Goal: Information Seeking & Learning: Learn about a topic

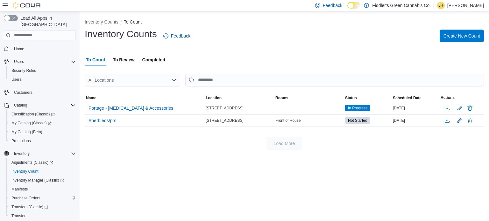
scroll to position [65, 0]
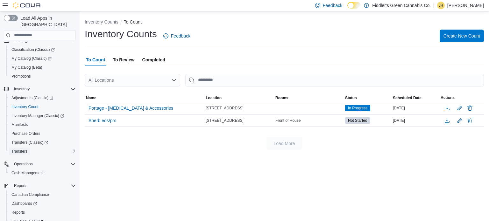
click at [23, 149] on span "Transfers" at bounding box center [19, 151] width 16 height 5
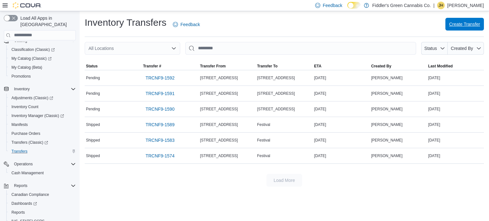
click at [470, 21] on span "Create Transfer" at bounding box center [464, 24] width 31 height 13
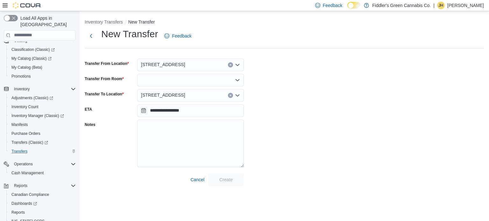
click at [229, 65] on icon "Clear input" at bounding box center [230, 65] width 3 height 3
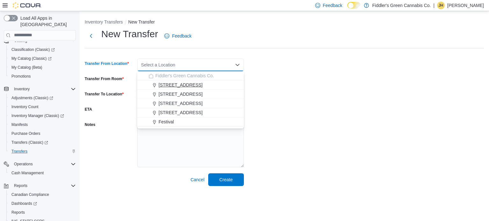
click at [179, 85] on span "[STREET_ADDRESS]" at bounding box center [181, 85] width 44 height 6
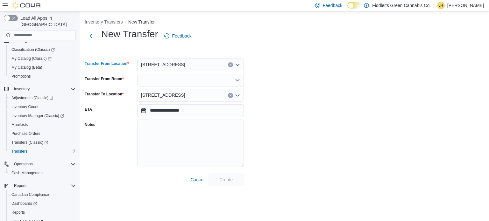
click at [182, 80] on div at bounding box center [190, 80] width 107 height 13
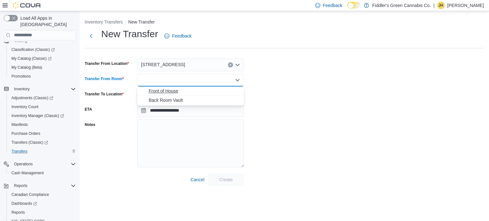
click at [174, 89] on span "Front of House" at bounding box center [194, 91] width 91 height 6
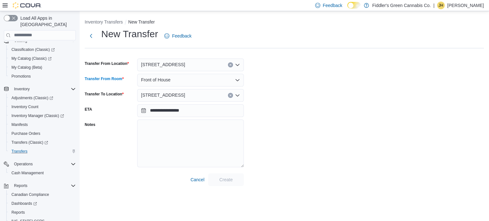
click at [182, 97] on div "[STREET_ADDRESS]" at bounding box center [190, 95] width 107 height 13
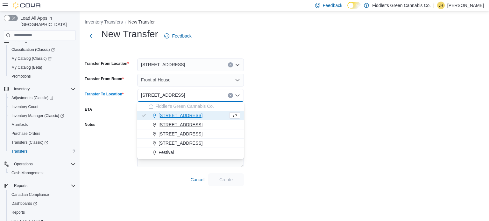
click at [176, 127] on span "[STREET_ADDRESS]" at bounding box center [181, 125] width 44 height 6
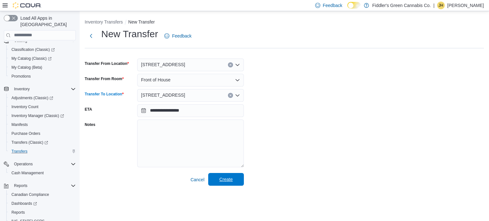
click at [223, 179] on span "Create" at bounding box center [225, 179] width 13 height 6
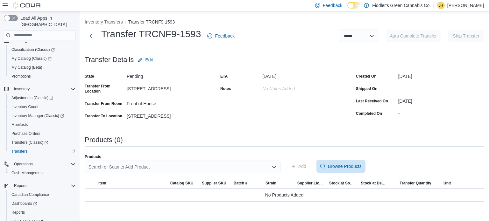
click at [122, 166] on div "Search or Scan to Add Product" at bounding box center [183, 167] width 196 height 13
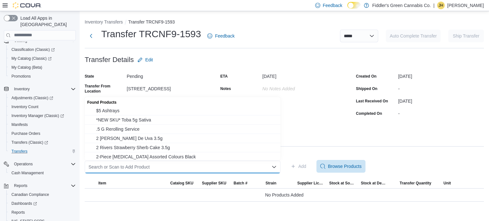
paste input "**********"
type input "**********"
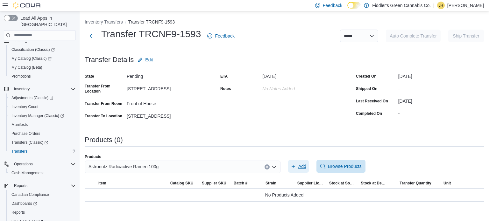
click at [288, 160] on button "Add" at bounding box center [298, 166] width 21 height 13
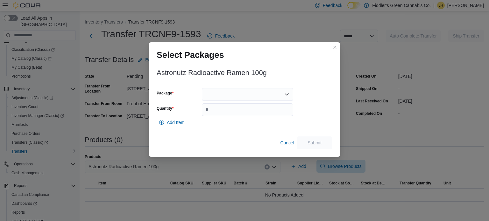
click at [238, 95] on div at bounding box center [247, 94] width 91 height 13
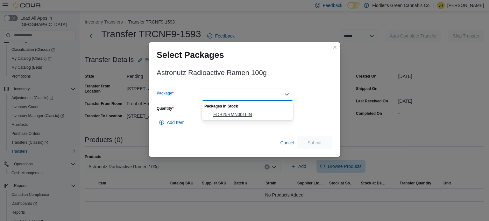
click at [229, 115] on span "EDB25RMN001LIN" at bounding box center [251, 114] width 76 height 6
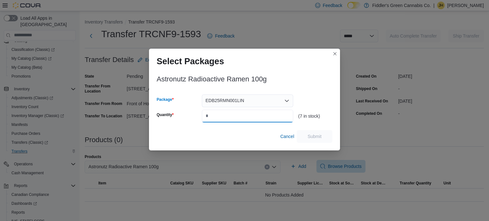
click at [229, 115] on input "Quantity" at bounding box center [247, 116] width 91 height 13
type input "*"
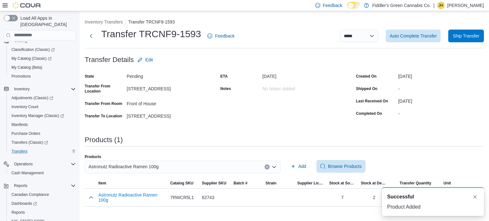
click at [108, 166] on span "Astronutz Radioactive Ramen 100g" at bounding box center [123, 167] width 70 height 8
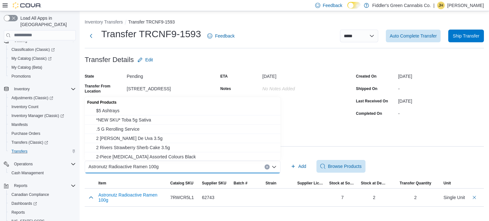
paste input "**********"
type input "**********"
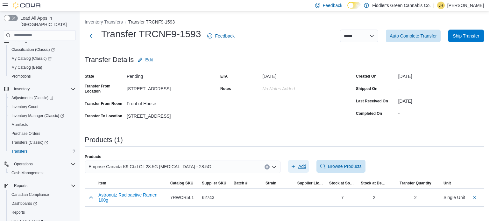
click at [288, 160] on button "Add" at bounding box center [298, 166] width 21 height 13
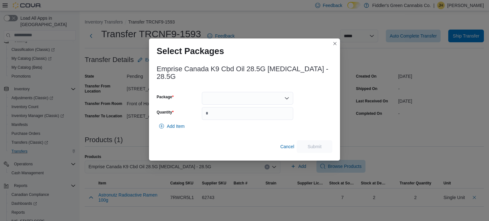
click at [229, 92] on div at bounding box center [247, 98] width 91 height 13
click at [222, 114] on span "522052220" at bounding box center [251, 114] width 76 height 6
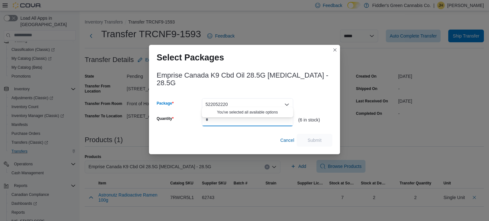
click at [220, 119] on input "Quantity" at bounding box center [247, 120] width 91 height 13
type input "*"
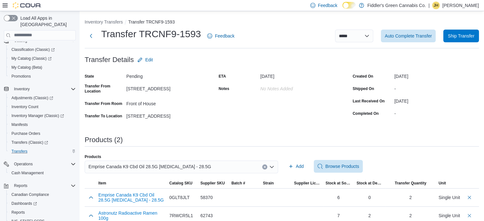
click at [135, 164] on span "Emprise Canada K9 Cbd Oil 28.5G Cannabidiol - 28.5G" at bounding box center [149, 167] width 123 height 8
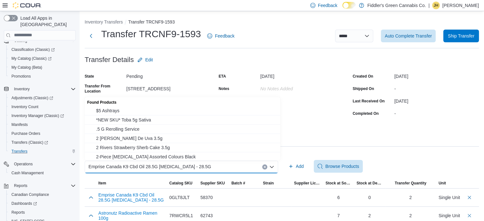
paste input "**********"
type input "**********"
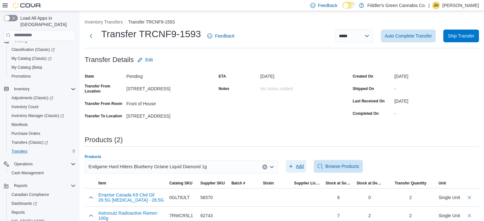
click at [286, 160] on button "Add" at bounding box center [296, 166] width 21 height 13
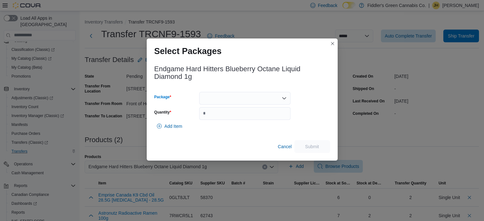
click at [220, 99] on div at bounding box center [244, 98] width 91 height 13
click at [223, 120] on span "P250628VP01" at bounding box center [249, 118] width 76 height 6
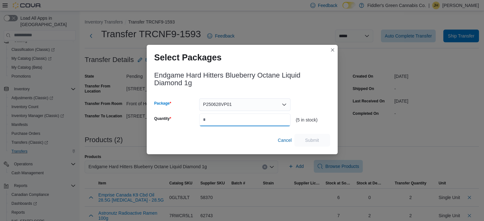
click at [222, 120] on input "Quantity" at bounding box center [244, 120] width 91 height 13
type input "*"
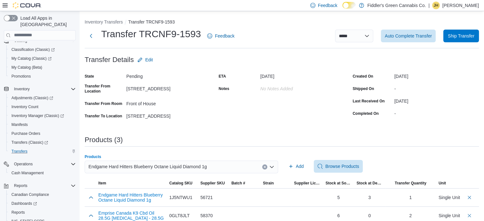
click at [136, 165] on span "Endgame Hard Hitters Blueberry Octane Liquid Diamond 1g" at bounding box center [147, 167] width 118 height 8
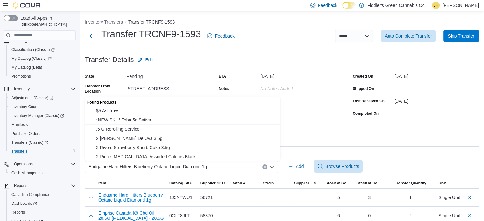
paste input "**********"
type input "**********"
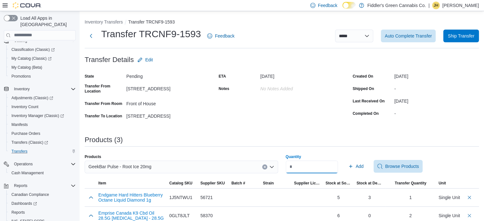
type input "*"
click at [346, 160] on button "Add" at bounding box center [356, 166] width 21 height 13
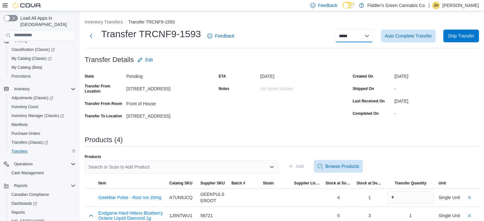
click at [371, 36] on select "**********" at bounding box center [354, 36] width 38 height 13
select select "**********"
click at [340, 30] on select "**********" at bounding box center [354, 36] width 38 height 13
select select
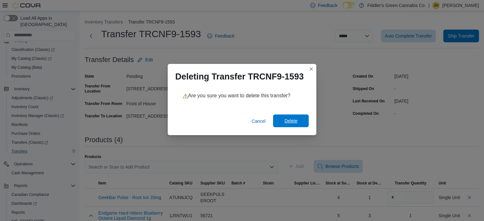
click at [291, 122] on span "Delete" at bounding box center [291, 121] width 13 height 6
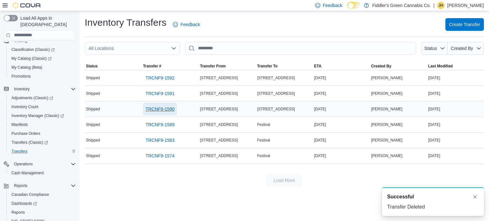
click at [171, 109] on span "TRCNF9-1590" at bounding box center [159, 109] width 29 height 6
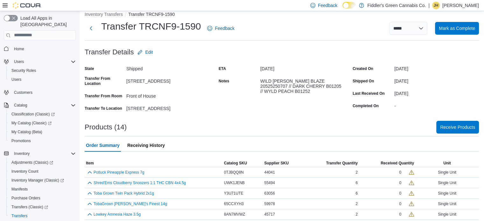
scroll to position [7, 0]
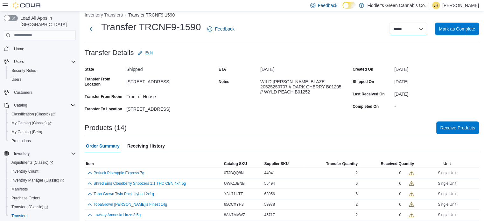
click at [425, 29] on select "**********" at bounding box center [408, 29] width 38 height 13
select select "**********"
click at [394, 23] on select "**********" at bounding box center [408, 29] width 38 height 13
select select
click at [116, 13] on button "Inventory Transfers" at bounding box center [104, 14] width 38 height 5
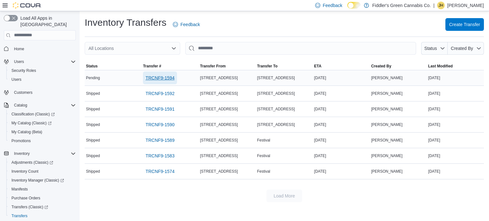
click at [157, 75] on span "TRCNF9-1594" at bounding box center [159, 78] width 29 height 6
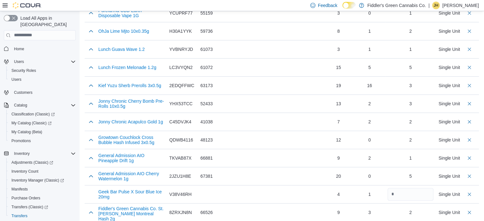
scroll to position [309, 0]
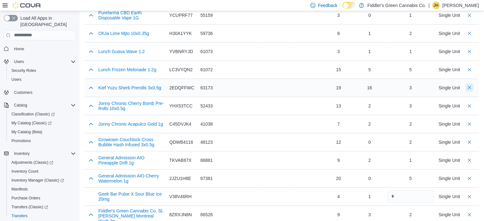
click at [471, 87] on button "Delete count" at bounding box center [470, 88] width 8 height 8
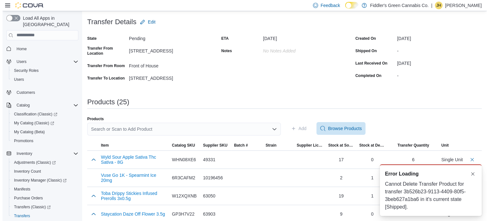
scroll to position [0, 0]
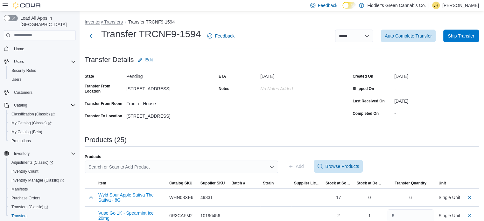
click at [113, 23] on button "Inventory Transfers" at bounding box center [104, 21] width 38 height 5
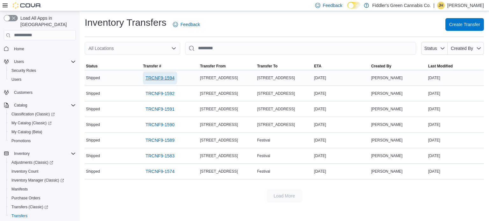
click at [160, 76] on span "TRCNF9-1594" at bounding box center [159, 78] width 29 height 6
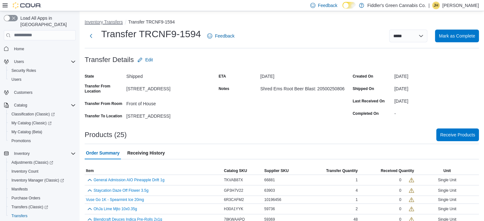
click at [117, 21] on button "Inventory Transfers" at bounding box center [104, 21] width 38 height 5
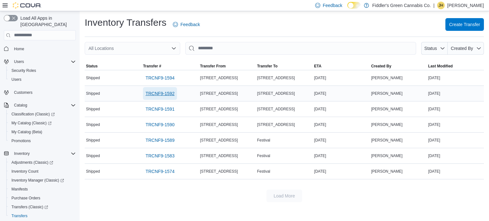
click at [158, 95] on span "TRCNF9-1592" at bounding box center [159, 93] width 29 height 6
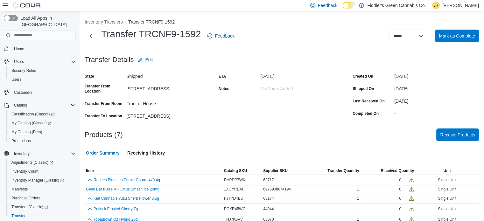
click at [425, 33] on select "**********" at bounding box center [408, 36] width 38 height 13
select select "**********"
click at [394, 30] on select "**********" at bounding box center [408, 36] width 38 height 13
select select
click at [116, 24] on button "Inventory Transfers" at bounding box center [104, 21] width 38 height 5
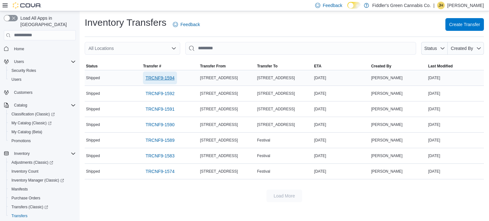
click at [160, 75] on span "TRCNF9-1594" at bounding box center [159, 78] width 29 height 6
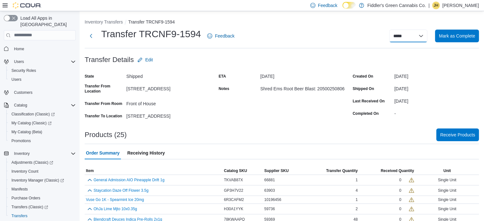
click at [424, 36] on select "**********" at bounding box center [408, 36] width 38 height 13
select select "**********"
click at [394, 30] on select "**********" at bounding box center [408, 36] width 38 height 13
select select
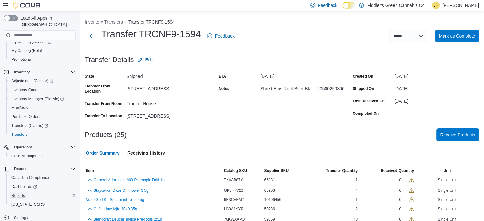
click at [15, 193] on span "Reports" at bounding box center [17, 195] width 13 height 5
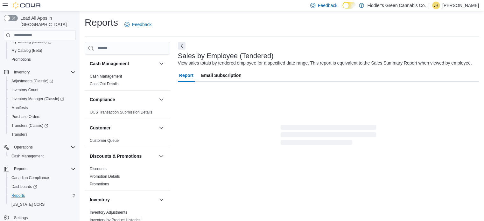
scroll to position [15, 0]
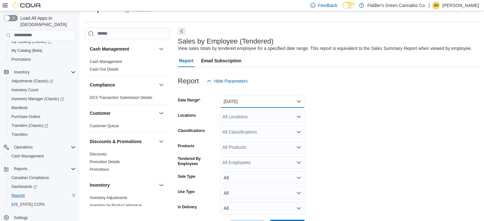
click at [235, 99] on button "Yesterday" at bounding box center [262, 101] width 85 height 13
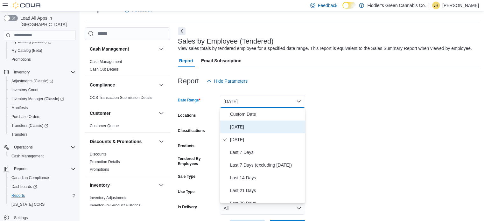
click at [236, 124] on span "Today" at bounding box center [266, 127] width 73 height 8
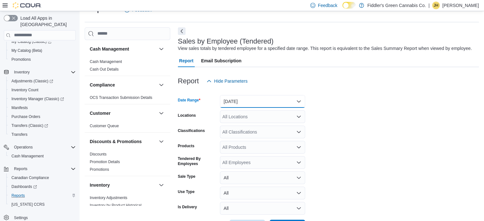
scroll to position [39, 0]
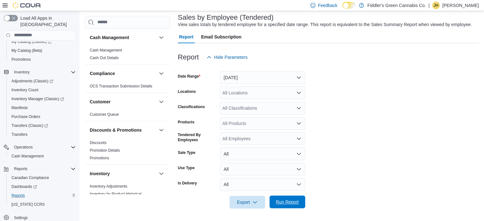
click at [290, 200] on span "Run Report" at bounding box center [287, 202] width 23 height 6
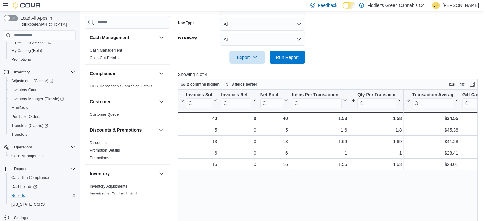
scroll to position [0, 7]
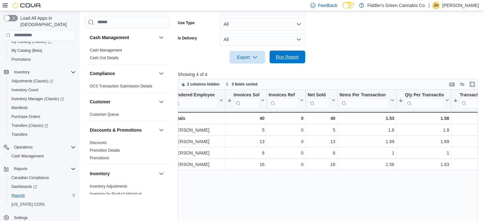
click at [284, 56] on span "Run Report" at bounding box center [287, 57] width 23 height 6
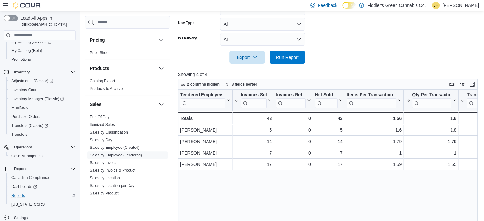
scroll to position [311, 0]
click at [116, 169] on link "Sales by Invoice & Product" at bounding box center [113, 170] width 46 height 4
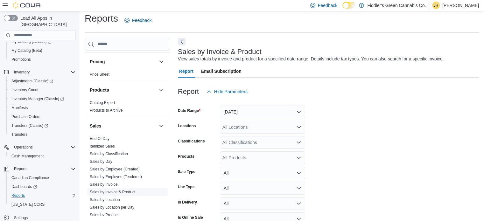
scroll to position [15, 0]
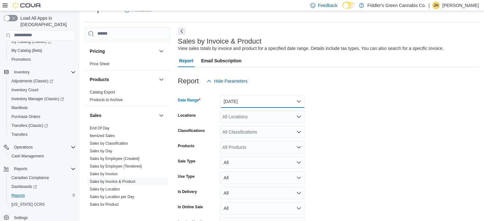
click at [256, 104] on button "Yesterday" at bounding box center [262, 101] width 85 height 13
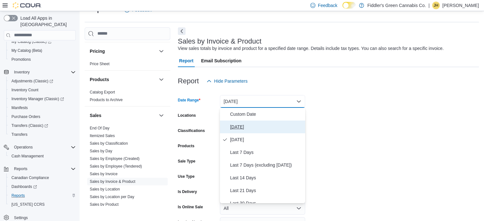
click at [235, 126] on span "Today" at bounding box center [266, 127] width 73 height 8
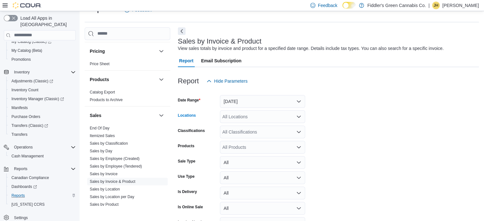
click at [242, 117] on div "All Locations" at bounding box center [262, 116] width 85 height 13
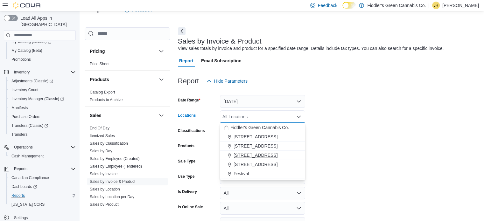
click at [247, 155] on span "3317 Portage Ave" at bounding box center [256, 155] width 44 height 6
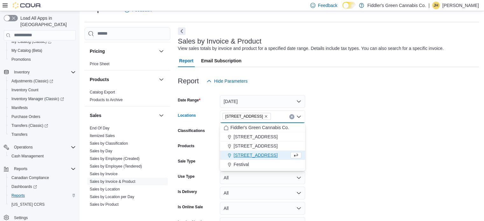
click at [337, 128] on form "Date Range Today Locations 3317 Portage Ave Combo box. Selected. 3317 Portage A…" at bounding box center [328, 168] width 301 height 160
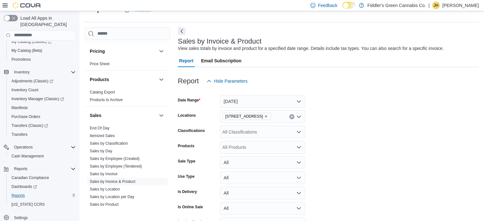
scroll to position [54, 0]
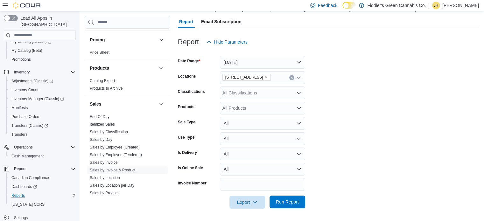
click at [282, 204] on span "Run Report" at bounding box center [287, 202] width 23 height 6
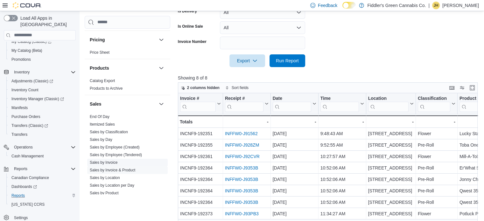
click at [115, 163] on link "Sales by Invoice" at bounding box center [104, 162] width 28 height 4
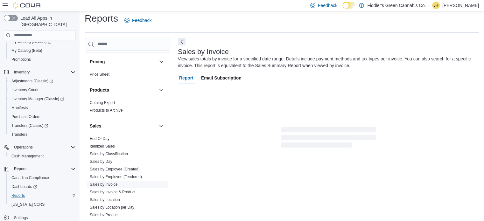
scroll to position [21, 0]
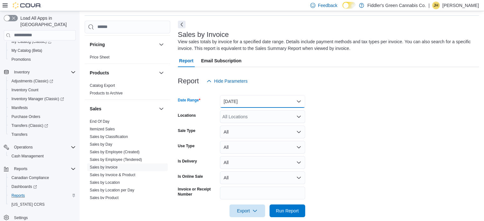
click at [259, 103] on button "Yesterday" at bounding box center [262, 101] width 85 height 13
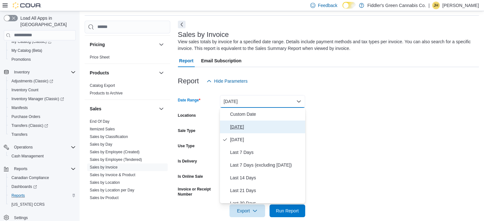
click at [240, 126] on span "Today" at bounding box center [266, 127] width 73 height 8
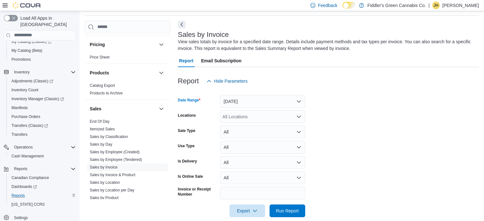
click at [249, 116] on div "All Locations" at bounding box center [262, 116] width 85 height 13
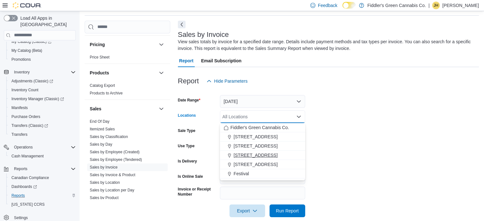
click at [247, 154] on span "3317 Portage Ave" at bounding box center [256, 155] width 44 height 6
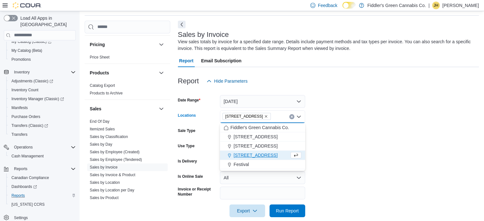
click at [329, 163] on form "Date Range Today Locations 3317 Portage Ave Combo box. Selected. 3317 Portage A…" at bounding box center [328, 153] width 301 height 130
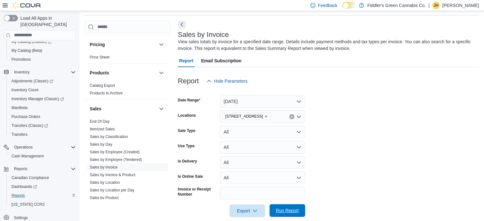
click at [285, 210] on span "Run Report" at bounding box center [287, 211] width 23 height 6
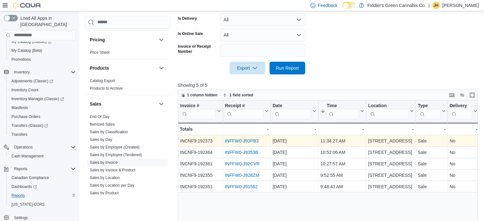
click at [234, 140] on link "INFFW0-J93PB3" at bounding box center [242, 140] width 34 height 5
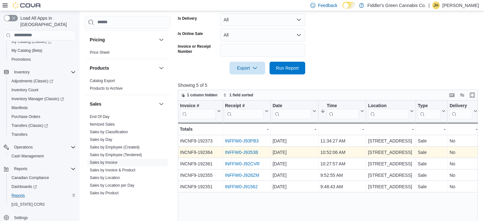
click at [243, 152] on link "INFFW0-J9353B" at bounding box center [241, 152] width 33 height 5
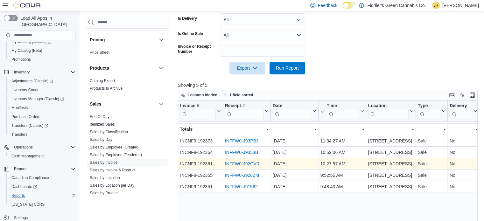
click at [229, 163] on link "INFFW0-J92CVR" at bounding box center [242, 163] width 35 height 5
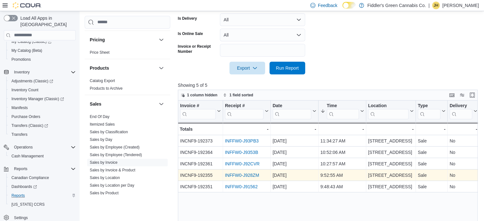
click at [239, 173] on link "INFFW0-J928ZM" at bounding box center [242, 175] width 34 height 5
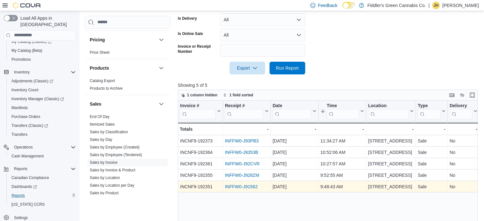
click at [241, 185] on link "INFFW0-J91562" at bounding box center [241, 186] width 33 height 5
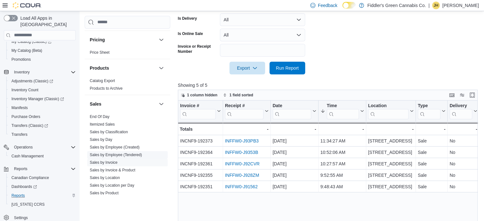
click at [127, 154] on link "Sales by Employee (Tendered)" at bounding box center [116, 155] width 52 height 4
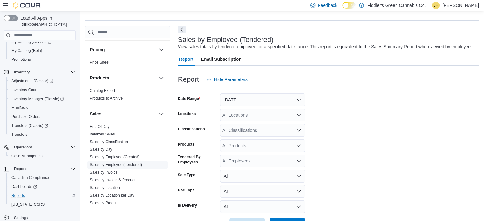
scroll to position [15, 0]
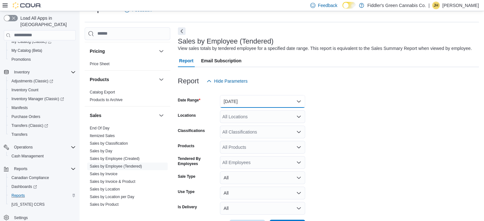
click at [257, 98] on button "Yesterday" at bounding box center [262, 101] width 85 height 13
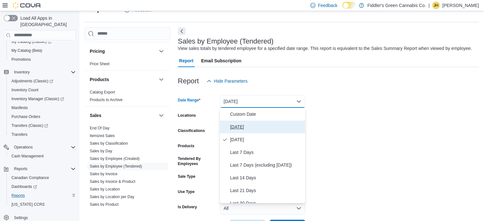
click at [240, 127] on span "Today" at bounding box center [266, 127] width 73 height 8
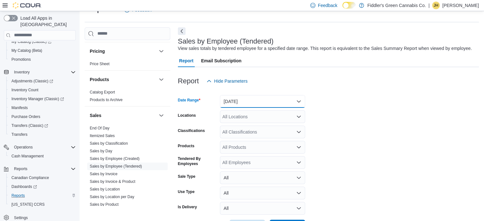
scroll to position [39, 0]
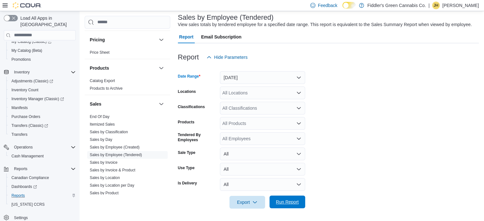
click at [285, 201] on span "Run Report" at bounding box center [287, 202] width 23 height 6
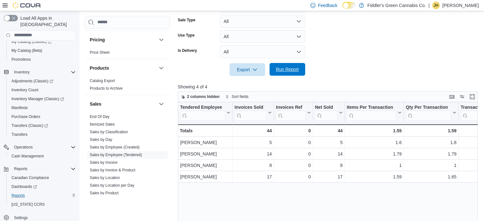
click at [279, 67] on span "Run Report" at bounding box center [287, 69] width 23 height 6
click at [110, 160] on link "Sales by Invoice" at bounding box center [104, 162] width 28 height 4
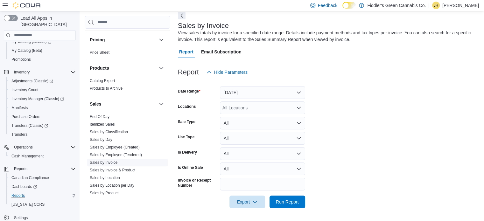
scroll to position [21, 0]
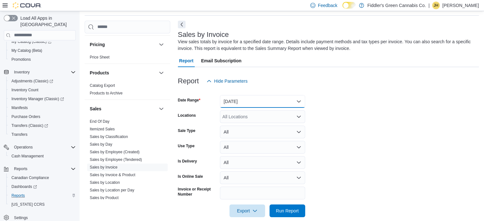
click at [235, 103] on button "Yesterday" at bounding box center [262, 101] width 85 height 13
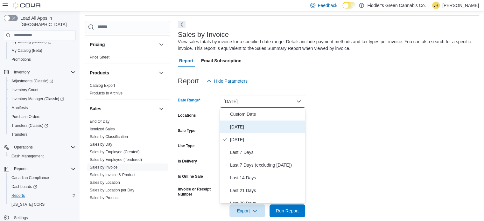
click at [232, 126] on span "Today" at bounding box center [266, 127] width 73 height 8
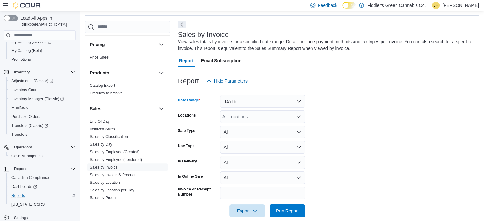
click at [240, 118] on div "All Locations" at bounding box center [262, 116] width 85 height 13
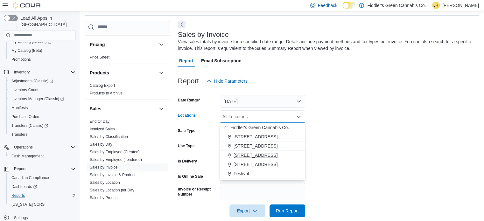
click at [243, 153] on span "3317 Portage Ave" at bounding box center [256, 155] width 44 height 6
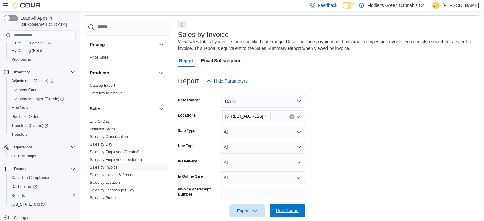
click at [275, 208] on span "Run Report" at bounding box center [287, 210] width 28 height 13
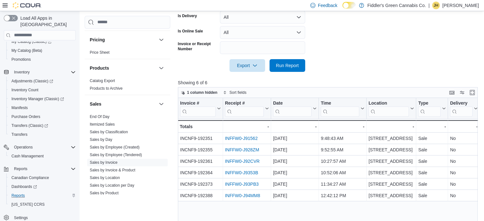
scroll to position [168, 0]
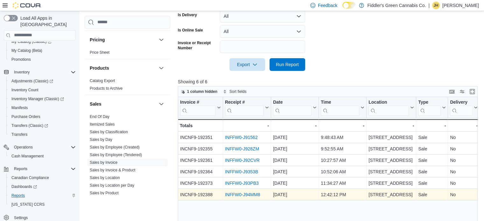
click at [244, 196] on link "INFFW0-J94MM8" at bounding box center [242, 194] width 35 height 5
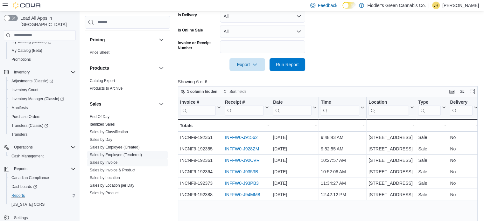
click at [114, 153] on link "Sales by Employee (Tendered)" at bounding box center [116, 155] width 52 height 4
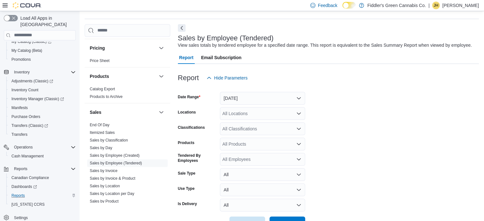
scroll to position [15, 0]
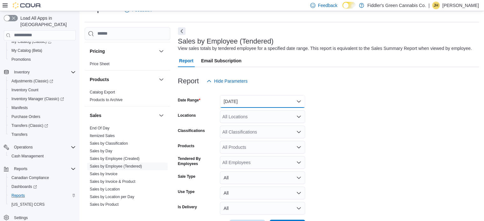
click at [256, 102] on button "Yesterday" at bounding box center [262, 101] width 85 height 13
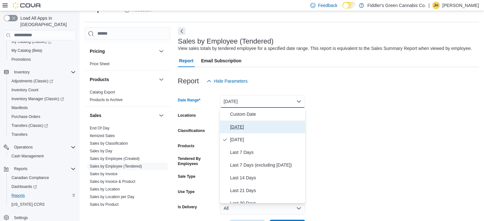
click at [229, 127] on button "Today" at bounding box center [262, 127] width 85 height 13
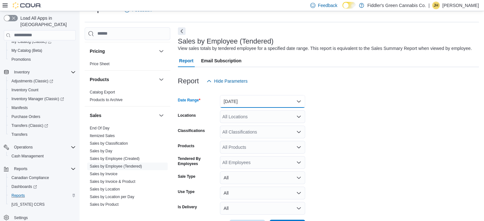
scroll to position [39, 0]
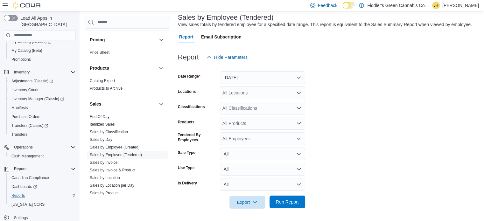
click at [283, 198] on span "Run Report" at bounding box center [287, 202] width 28 height 13
click at [286, 199] on span "Run Report" at bounding box center [287, 202] width 28 height 13
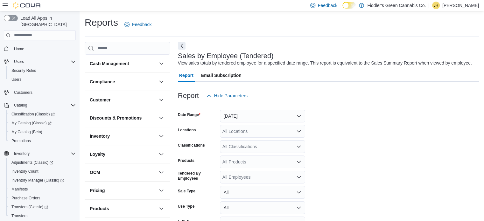
scroll to position [15, 0]
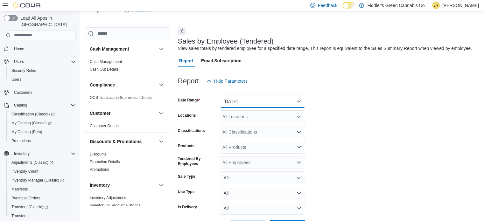
click at [229, 101] on button "[DATE]" at bounding box center [262, 101] width 85 height 13
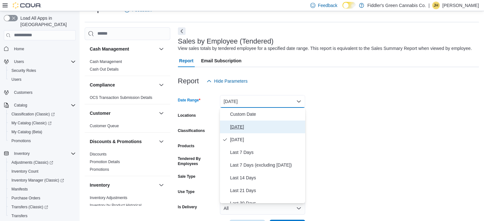
click at [232, 125] on span "[DATE]" at bounding box center [266, 127] width 73 height 8
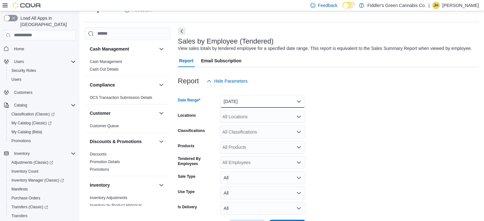
scroll to position [39, 0]
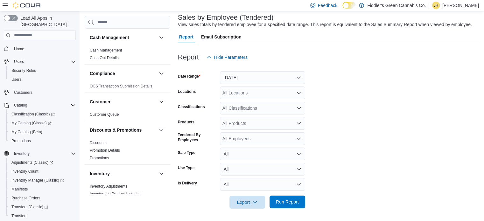
click at [285, 199] on span "Run Report" at bounding box center [287, 202] width 23 height 6
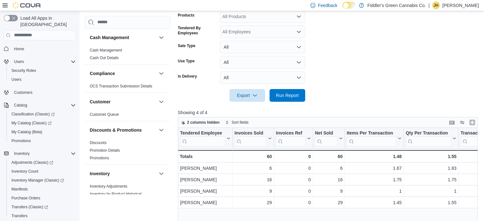
scroll to position [146, 0]
